Goal: Find specific page/section: Find specific page/section

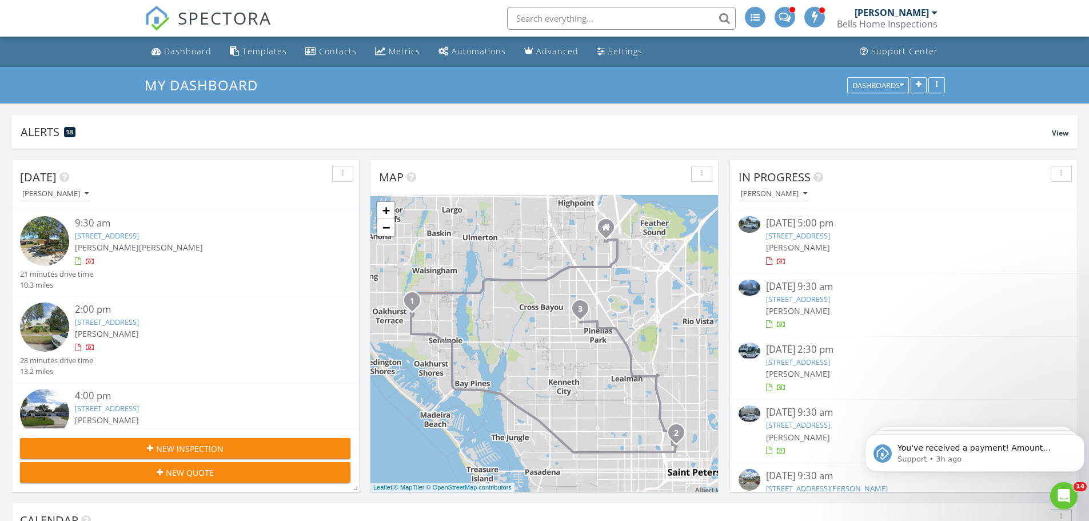
scroll to position [1058, 1107]
click at [1030, 448] on p "You've received a payment! Amount $375.00 Fee $0.00 Net $375.00 Transaction # p…" at bounding box center [984, 447] width 173 height 11
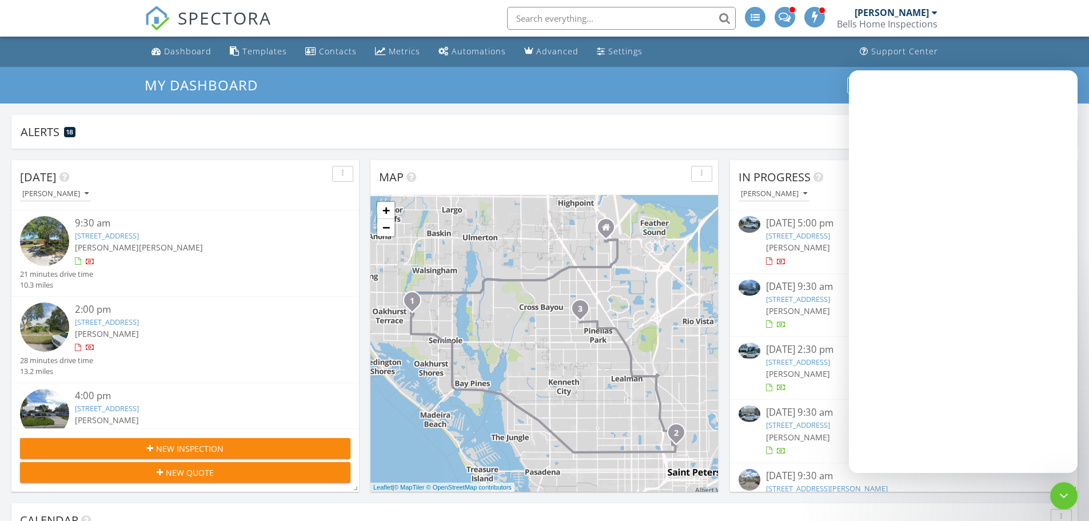
scroll to position [0, 0]
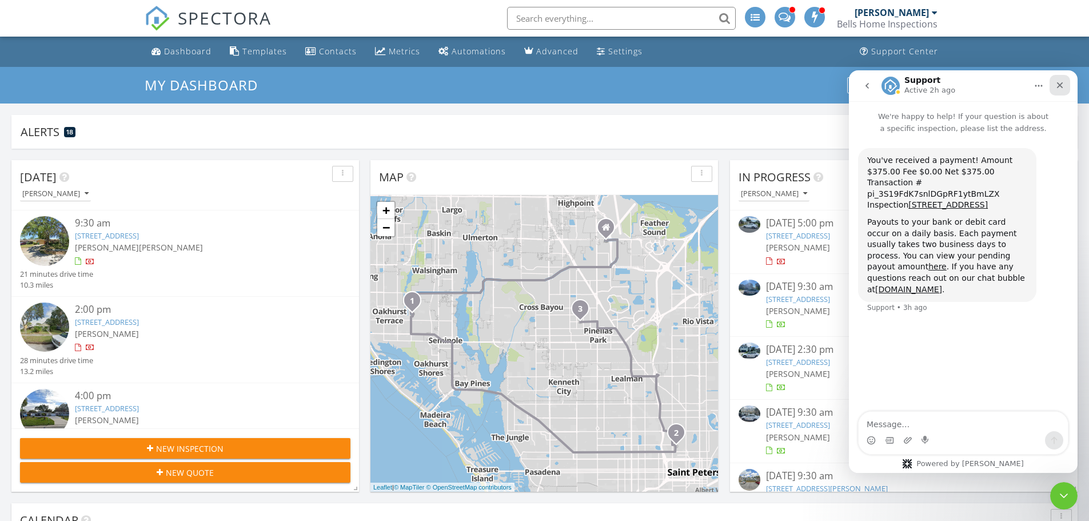
click at [1056, 85] on icon "Close" at bounding box center [1059, 85] width 9 height 9
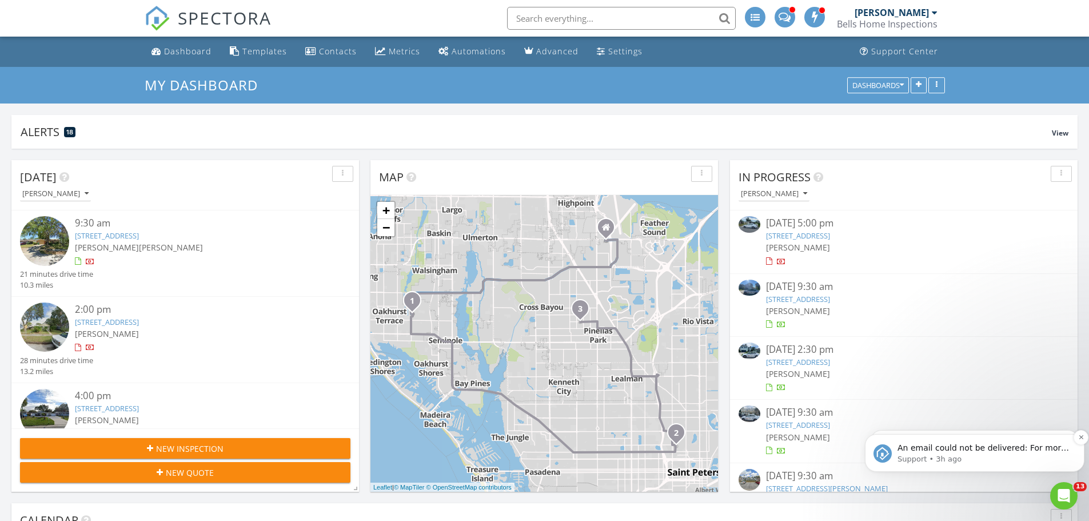
click at [971, 460] on p "Support • 3h ago" at bounding box center [984, 459] width 173 height 10
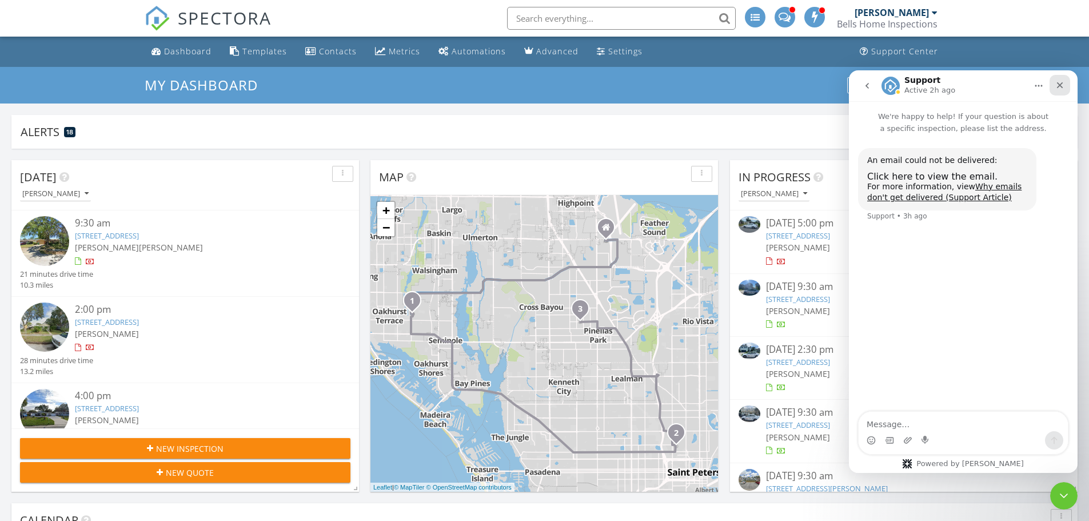
drag, startPoint x: 1060, startPoint y: 79, endPoint x: 1647, endPoint y: 233, distance: 606.9
click at [1060, 79] on div "Close" at bounding box center [1060, 85] width 21 height 21
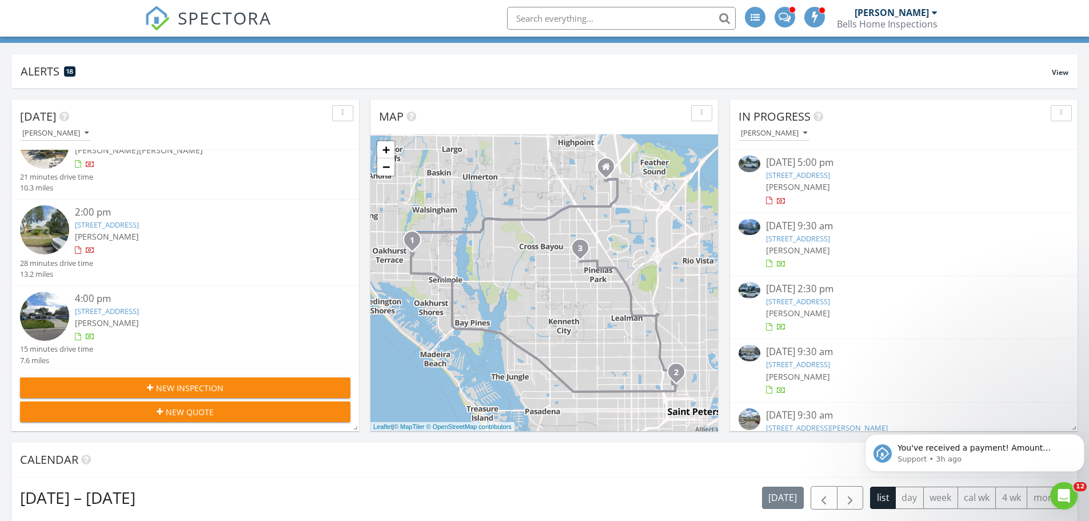
scroll to position [229, 0]
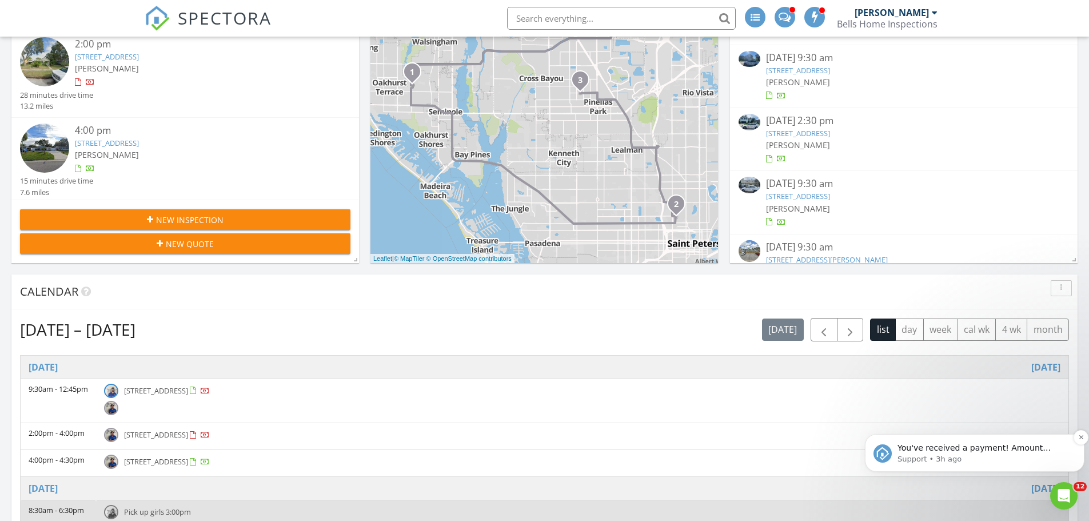
click at [1044, 450] on p "You've received a payment! Amount $1175.00 Fee $0.00 Net $1175.00 Transaction #…" at bounding box center [984, 447] width 173 height 11
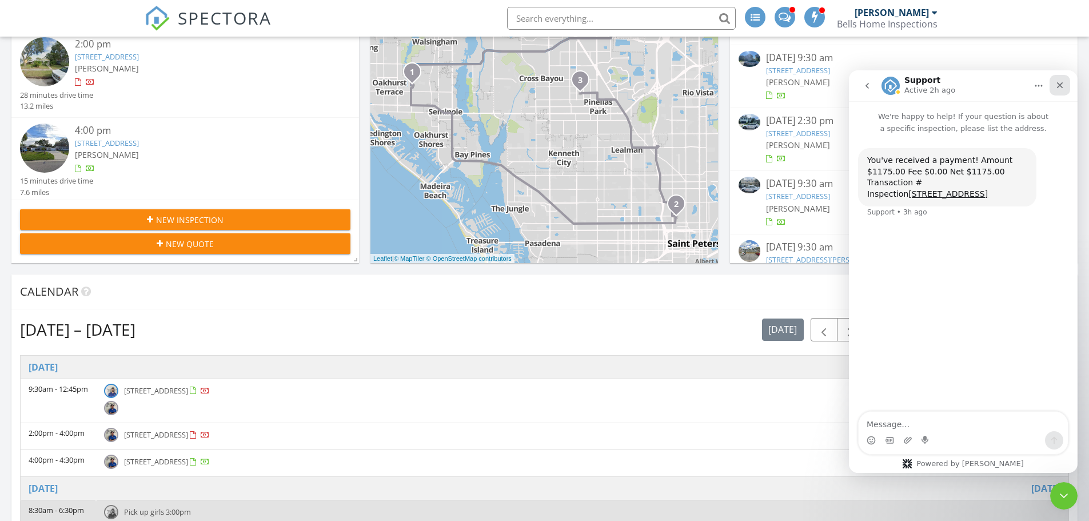
click at [1062, 86] on icon "Close" at bounding box center [1059, 85] width 9 height 9
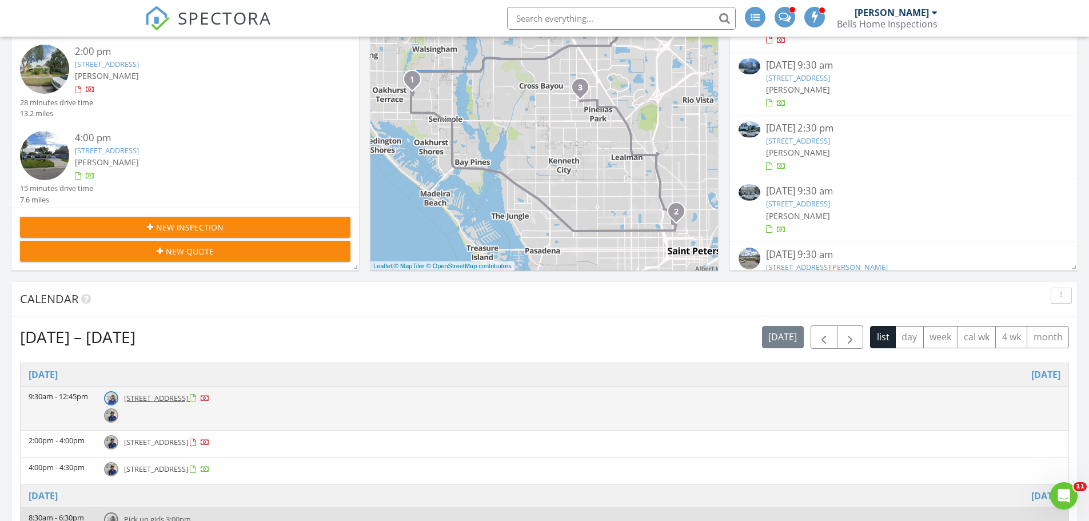
scroll to position [0, 0]
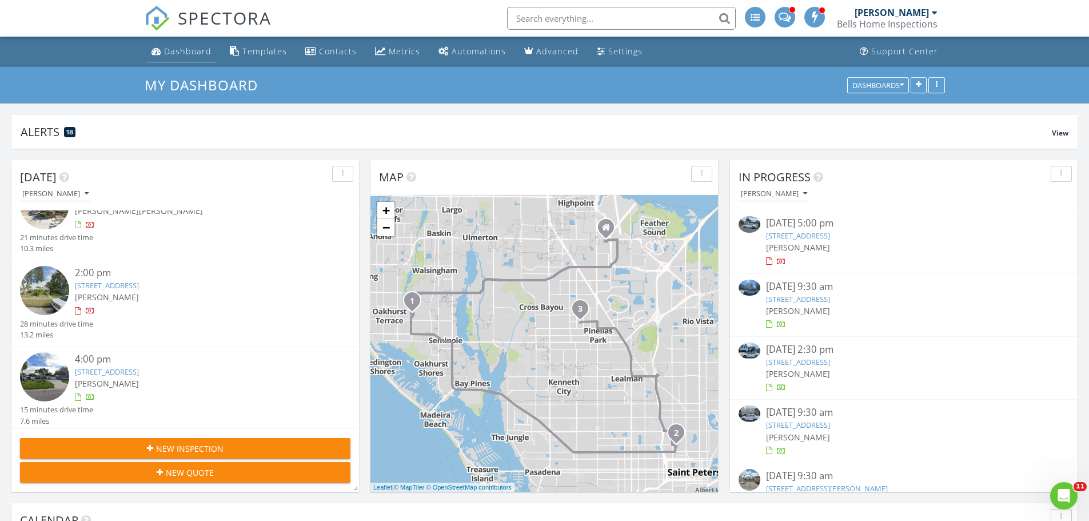
click at [185, 54] on div "Dashboard" at bounding box center [187, 51] width 47 height 11
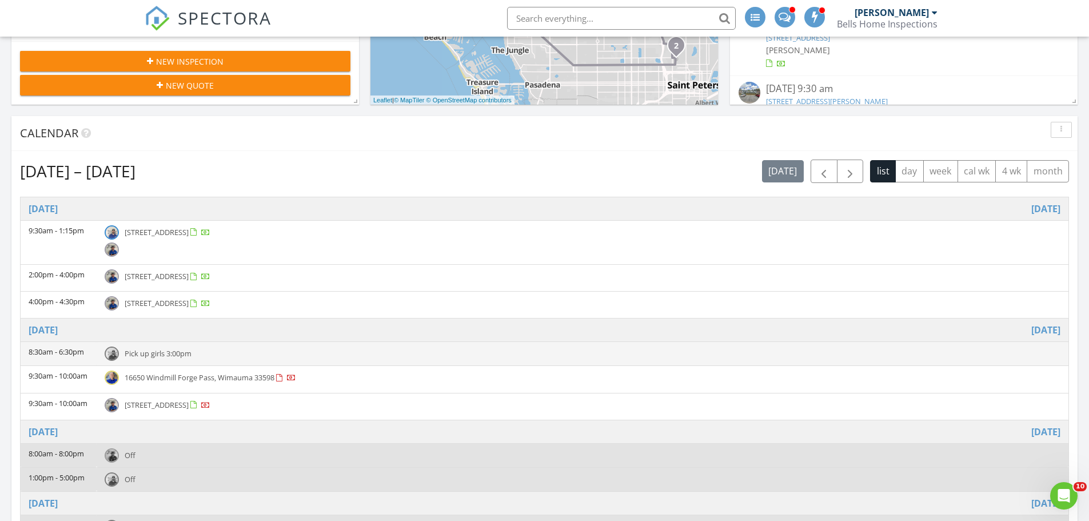
scroll to position [400, 0]
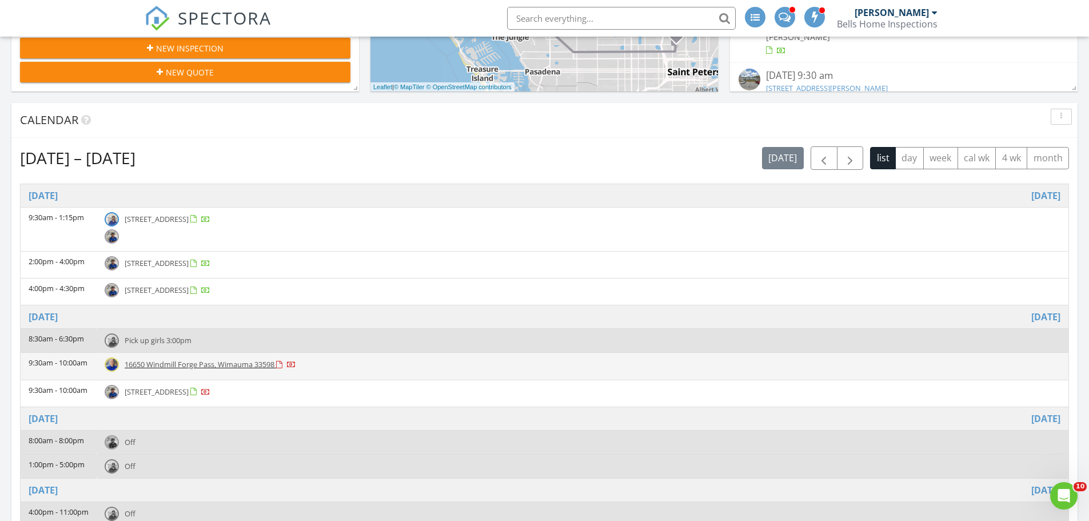
click at [150, 365] on span "16650 Windmill Forge Pass, Wimauma 33598" at bounding box center [200, 364] width 150 height 10
